Goal: Information Seeking & Learning: Learn about a topic

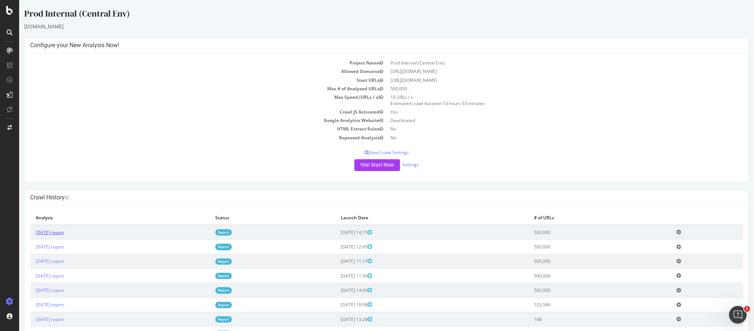
click at [64, 220] on link "2025 Sep. 15th report" at bounding box center [50, 232] width 28 height 6
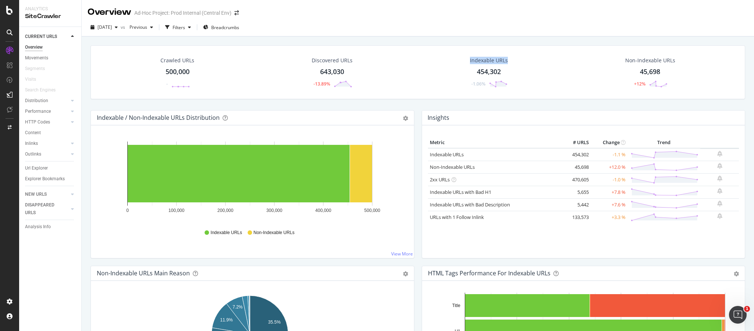
drag, startPoint x: 510, startPoint y: 62, endPoint x: 458, endPoint y: 66, distance: 52.0
click at [458, 66] on div "Indexable URLs 454,302 -1.06%" at bounding box center [489, 72] width 155 height 38
copy div "Indexable URLs"
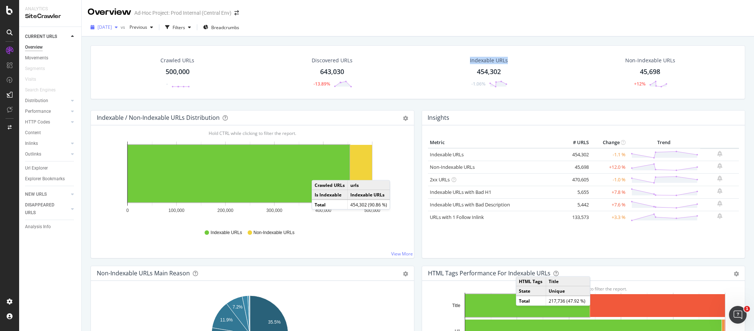
click at [112, 28] on span "[DATE]" at bounding box center [105, 27] width 14 height 6
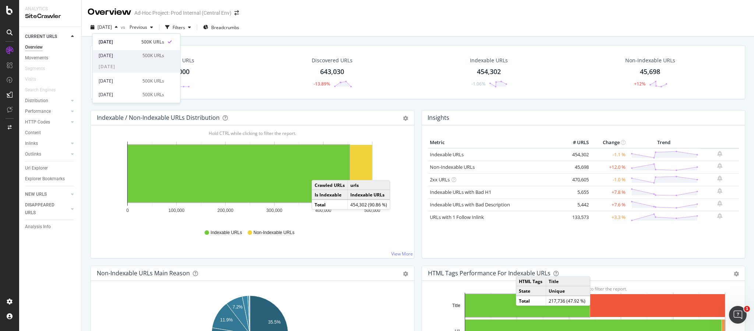
click at [139, 56] on div "2025 Sep. 2nd 500K URLs" at bounding box center [132, 55] width 66 height 7
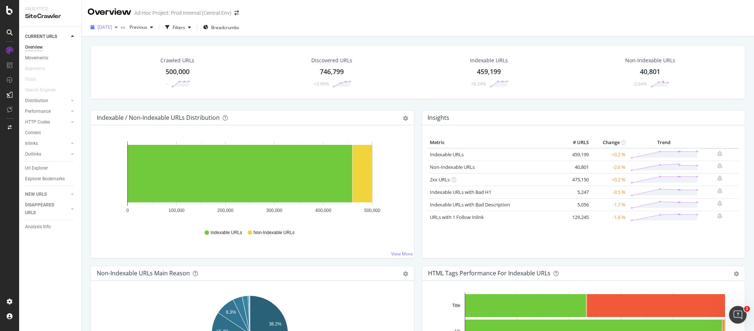
click at [112, 25] on span "2025 Sep. 2nd" at bounding box center [105, 27] width 14 height 6
click at [133, 42] on div "[DATE]" at bounding box center [118, 42] width 39 height 7
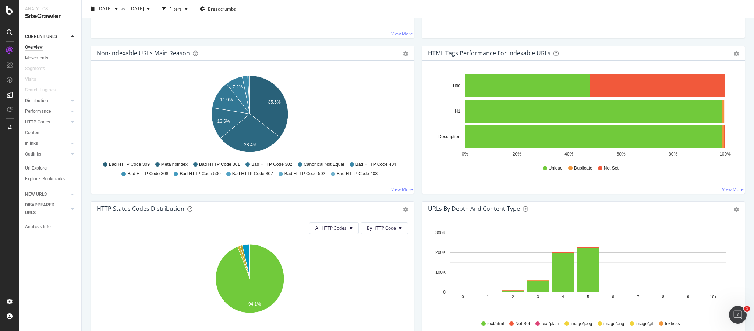
scroll to position [110, 0]
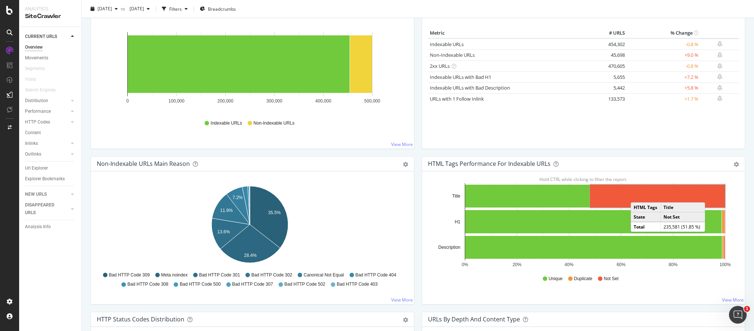
click at [503, 195] on rect "A chart." at bounding box center [658, 195] width 135 height 23
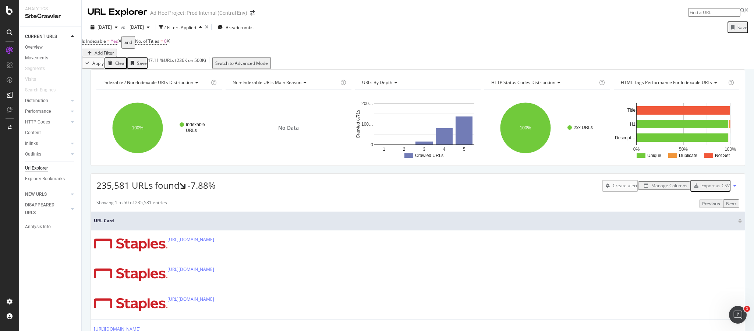
drag, startPoint x: 342, startPoint y: 0, endPoint x: 321, endPoint y: 21, distance: 29.4
click at [321, 21] on div "2025 Sep. 15th vs 2025 Aug. 20th 2 Filters Applied Breadcrumbs Save" at bounding box center [418, 28] width 673 height 15
click at [24, 48] on div "CURRENT URLS Overview Movements Segments Visits Search Engines Distribution Top…" at bounding box center [50, 179] width 62 height 304
click at [29, 47] on div "Overview" at bounding box center [34, 47] width 18 height 8
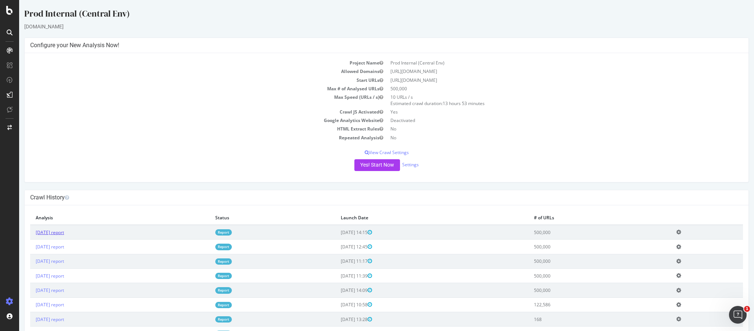
click at [61, 233] on link "[DATE] report" at bounding box center [50, 232] width 28 height 6
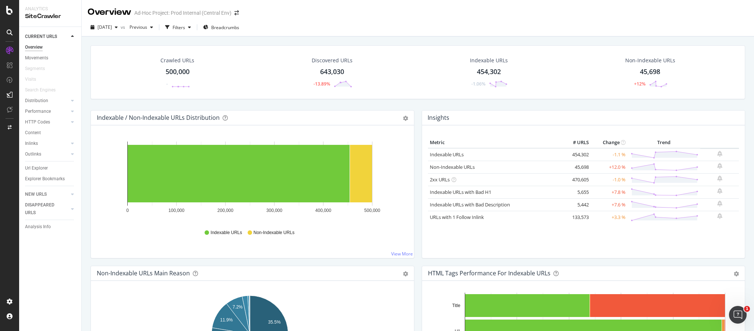
click at [539, 18] on div "Overview Ad-Hoc Project: Prod Internal (Central Env)" at bounding box center [418, 9] width 673 height 18
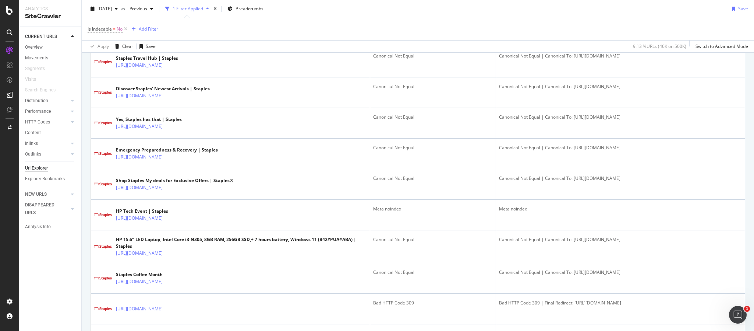
scroll to position [663, 0]
